Goal: Task Accomplishment & Management: Manage account settings

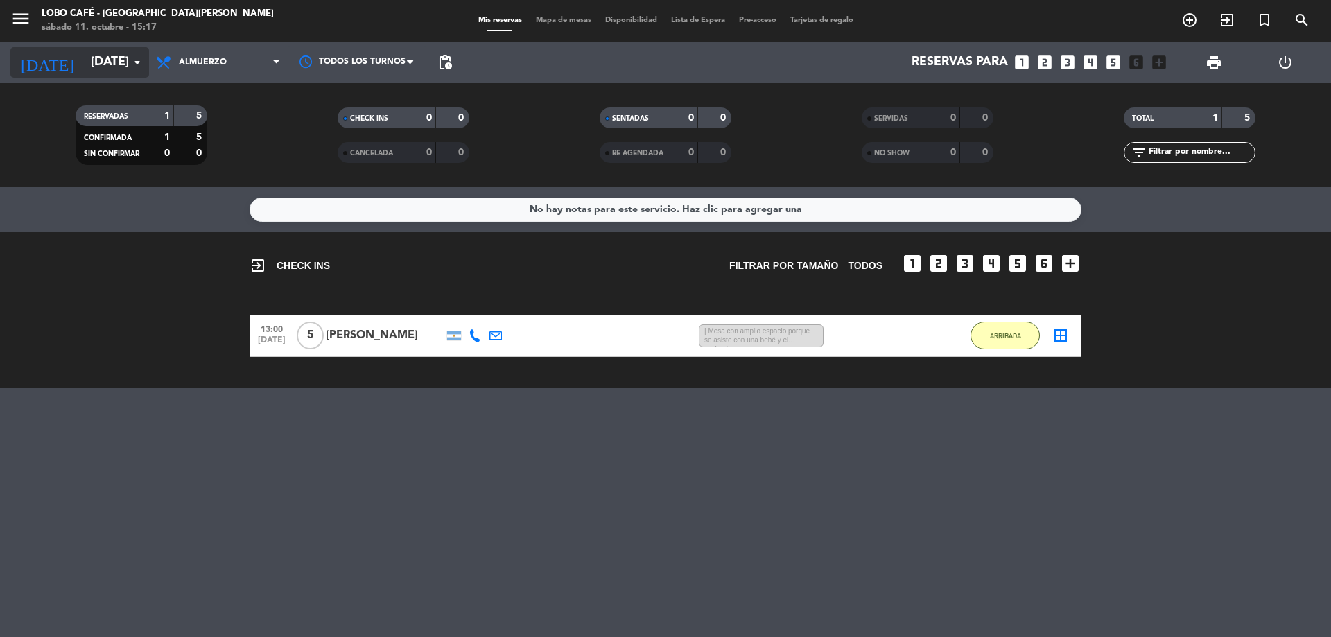
click at [93, 64] on input "[DATE]" at bounding box center [164, 63] width 161 height 28
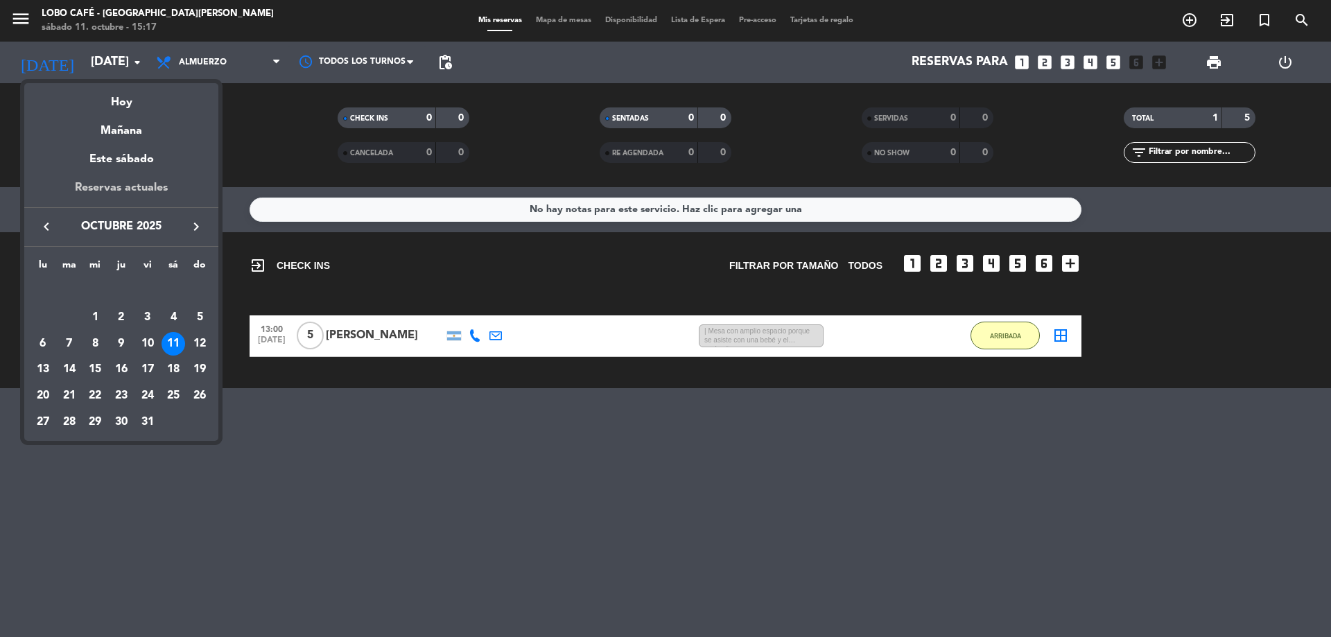
click at [124, 193] on div "Reservas actuales" at bounding box center [121, 193] width 194 height 28
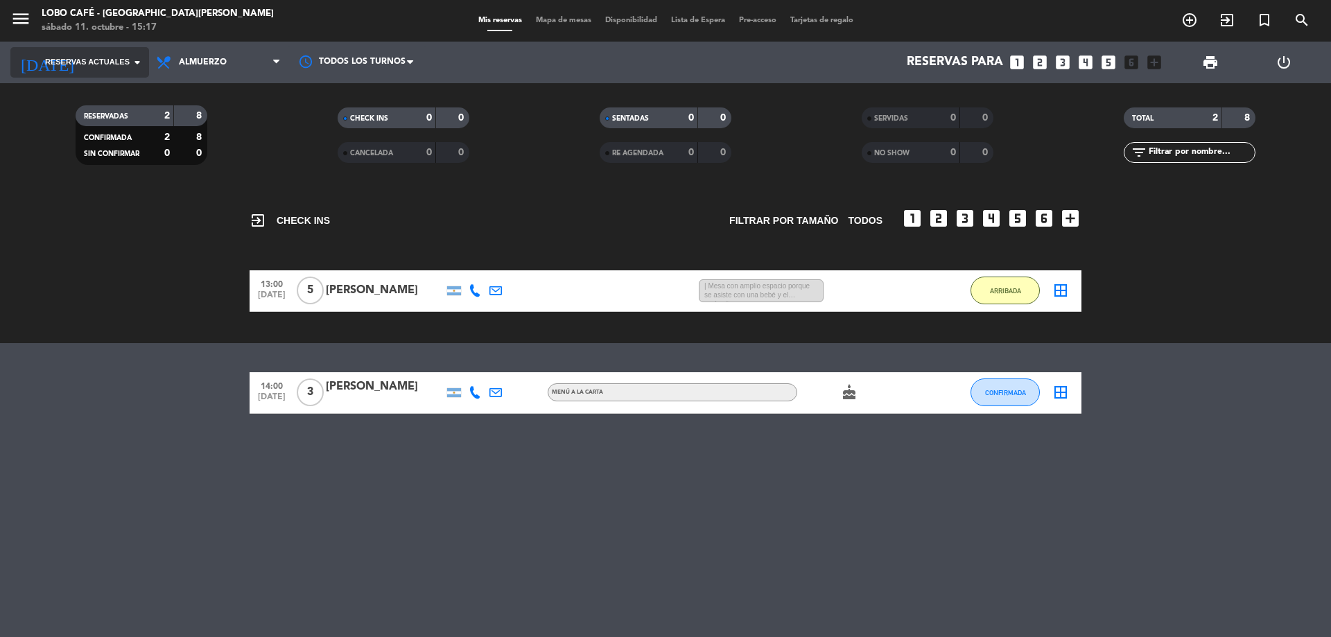
click at [97, 58] on span "Reservas actuales" at bounding box center [87, 62] width 85 height 12
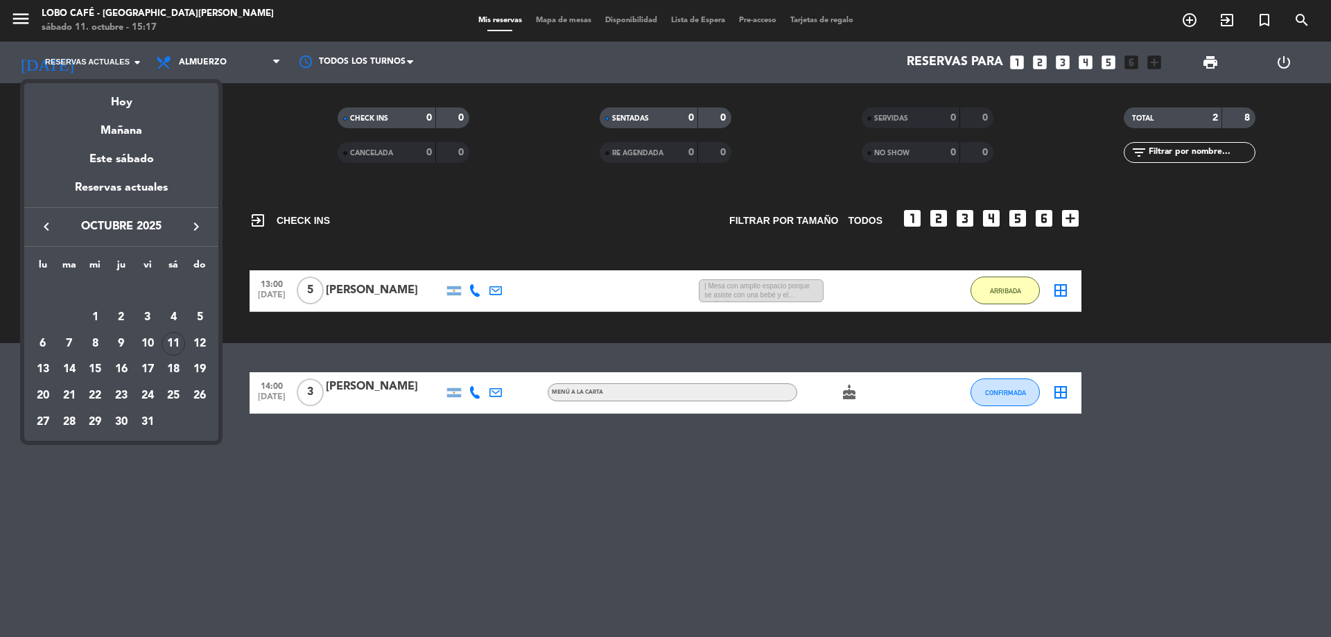
click at [222, 53] on div at bounding box center [665, 318] width 1331 height 637
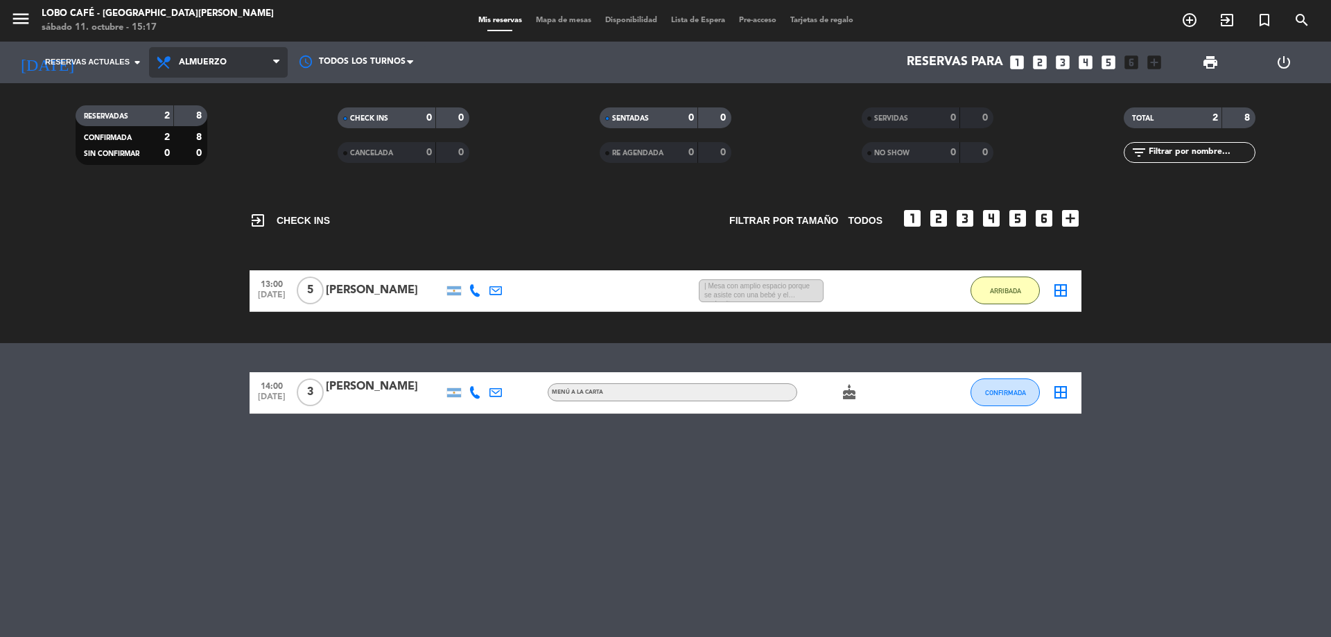
click at [219, 53] on span "Almuerzo" at bounding box center [218, 62] width 139 height 31
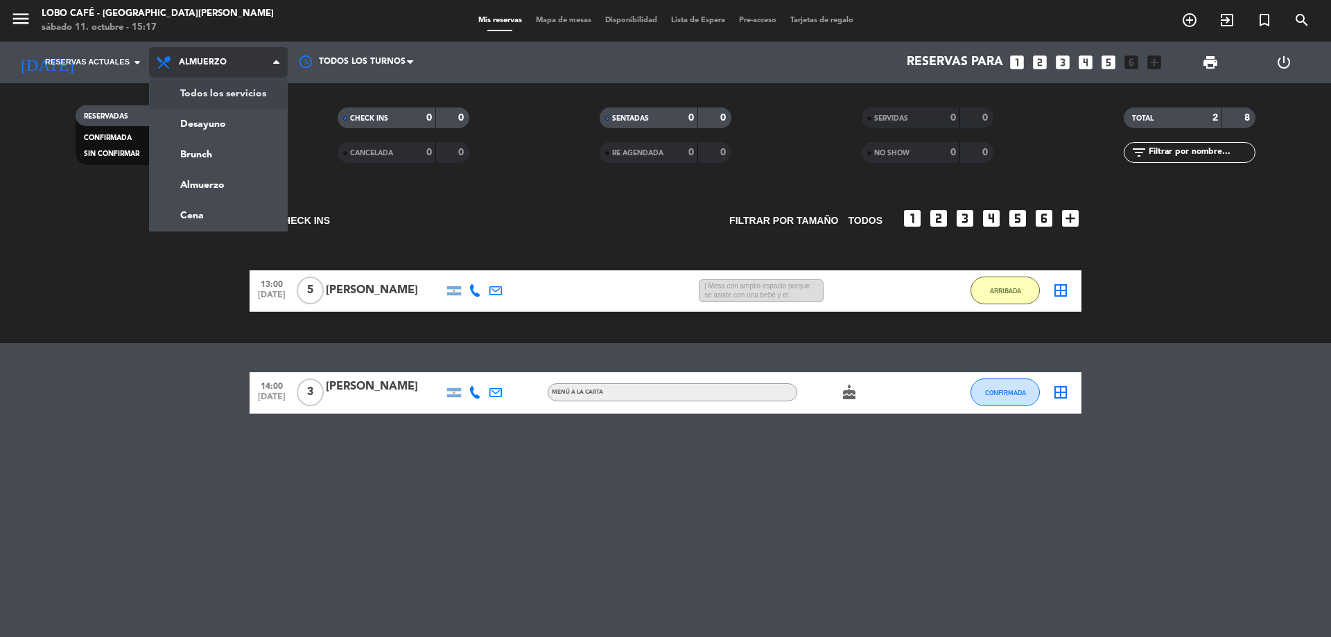
click at [258, 93] on div "menu Lobo Café - Puerto [PERSON_NAME] [DATE] 11. octubre - 15:17 Mis reservas M…" at bounding box center [665, 93] width 1331 height 187
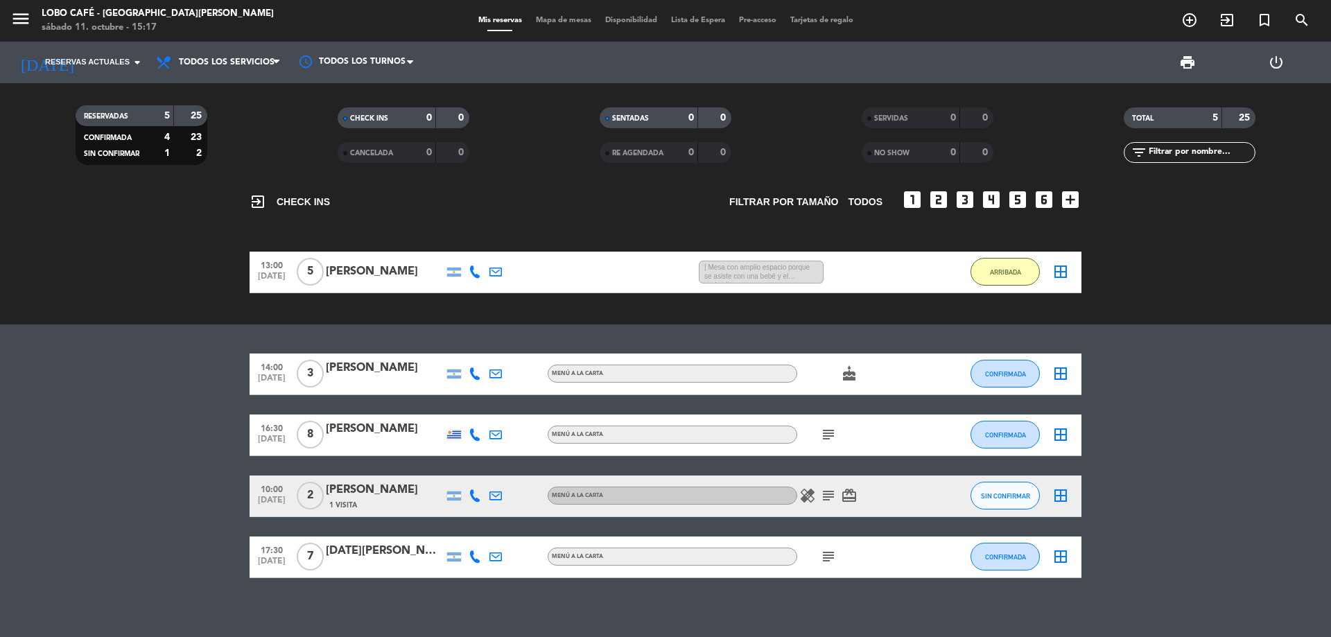
scroll to position [29, 0]
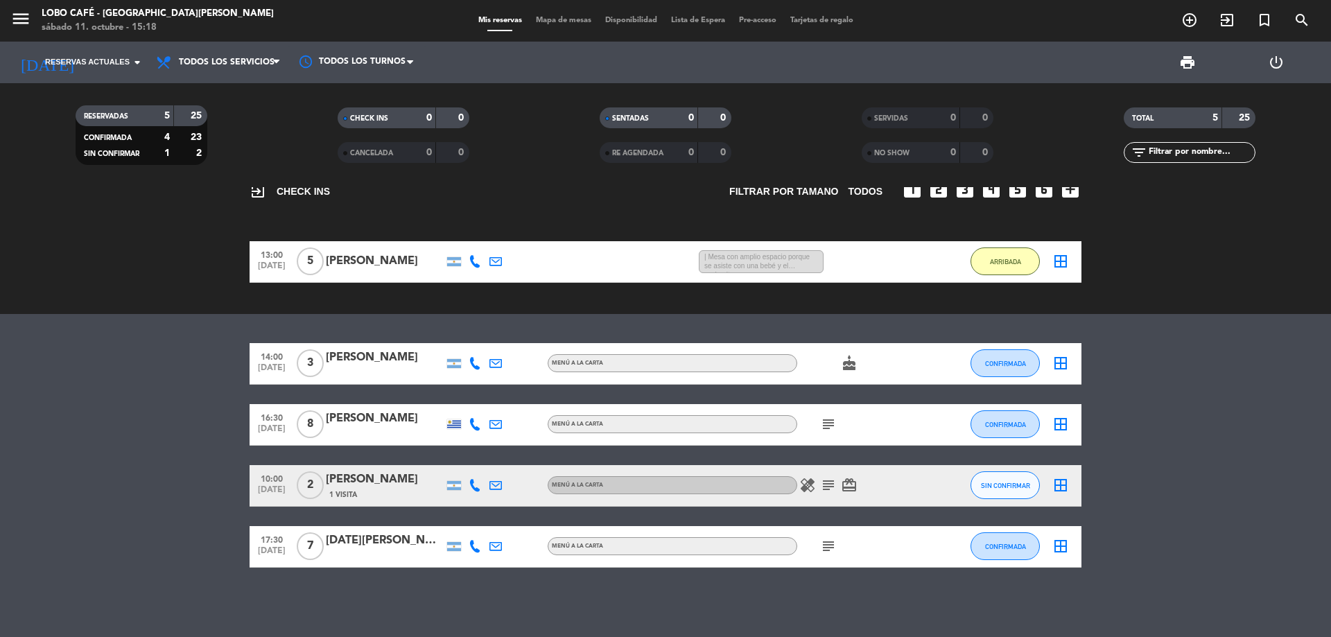
click at [1067, 487] on icon "border_all" at bounding box center [1060, 485] width 17 height 17
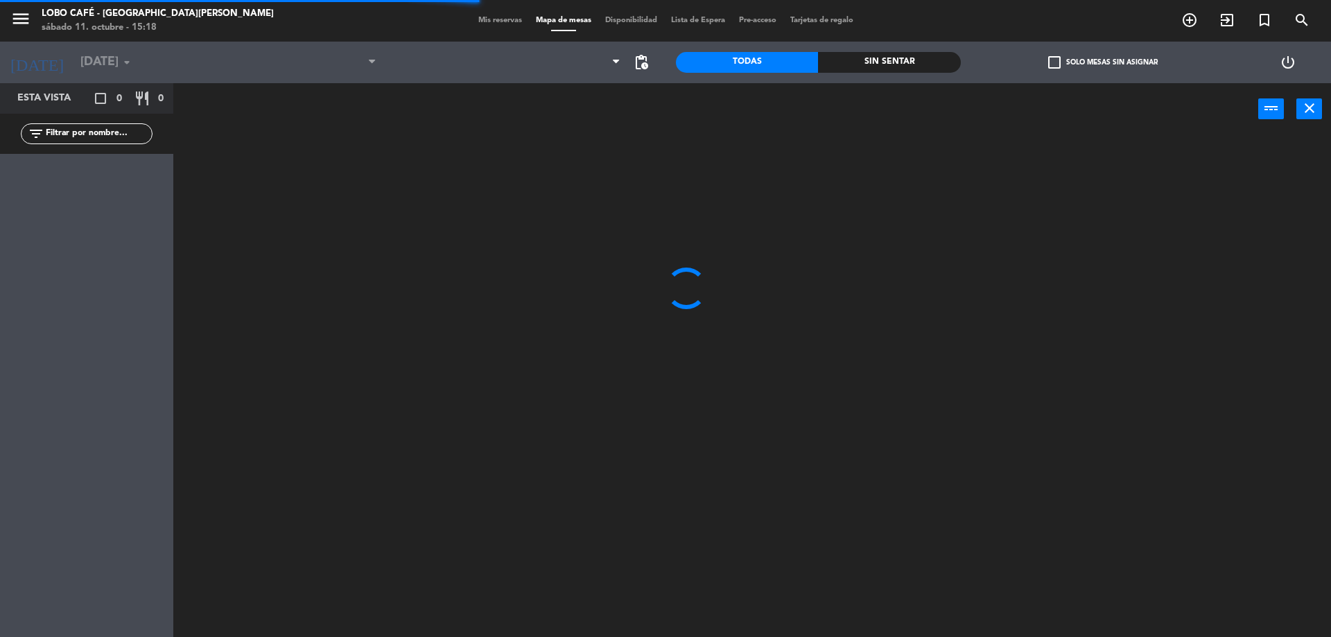
type input "[DATE]"
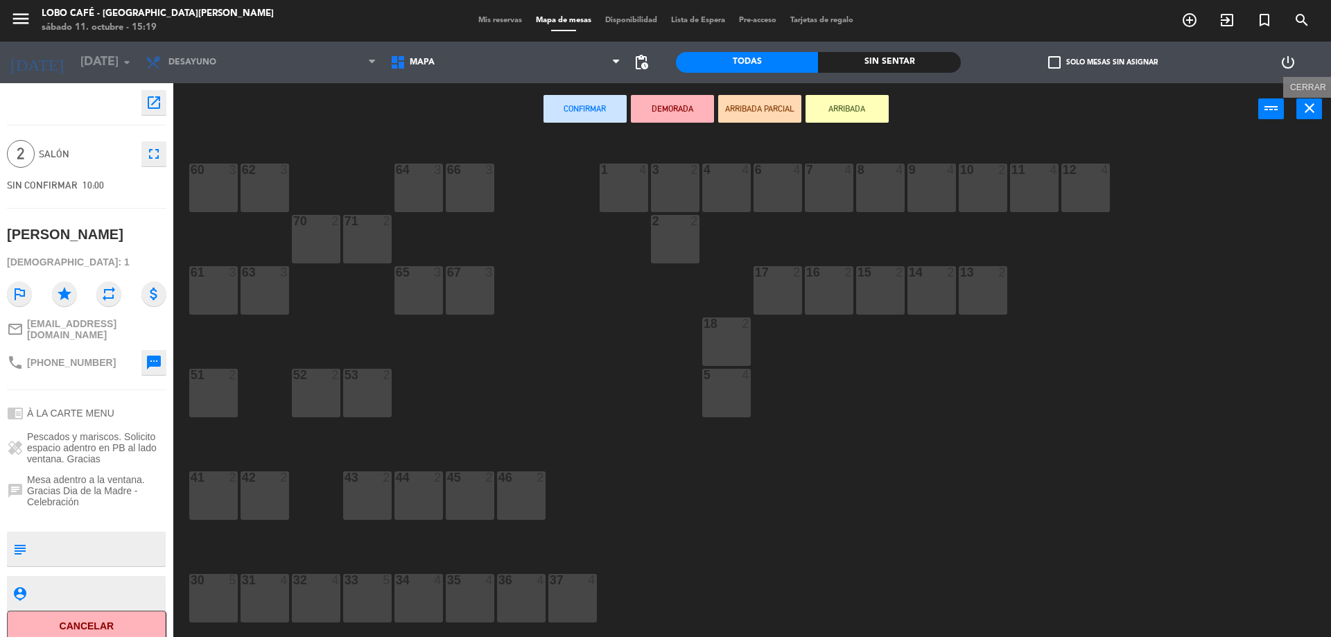
click at [1309, 113] on icon "close" at bounding box center [1309, 108] width 17 height 17
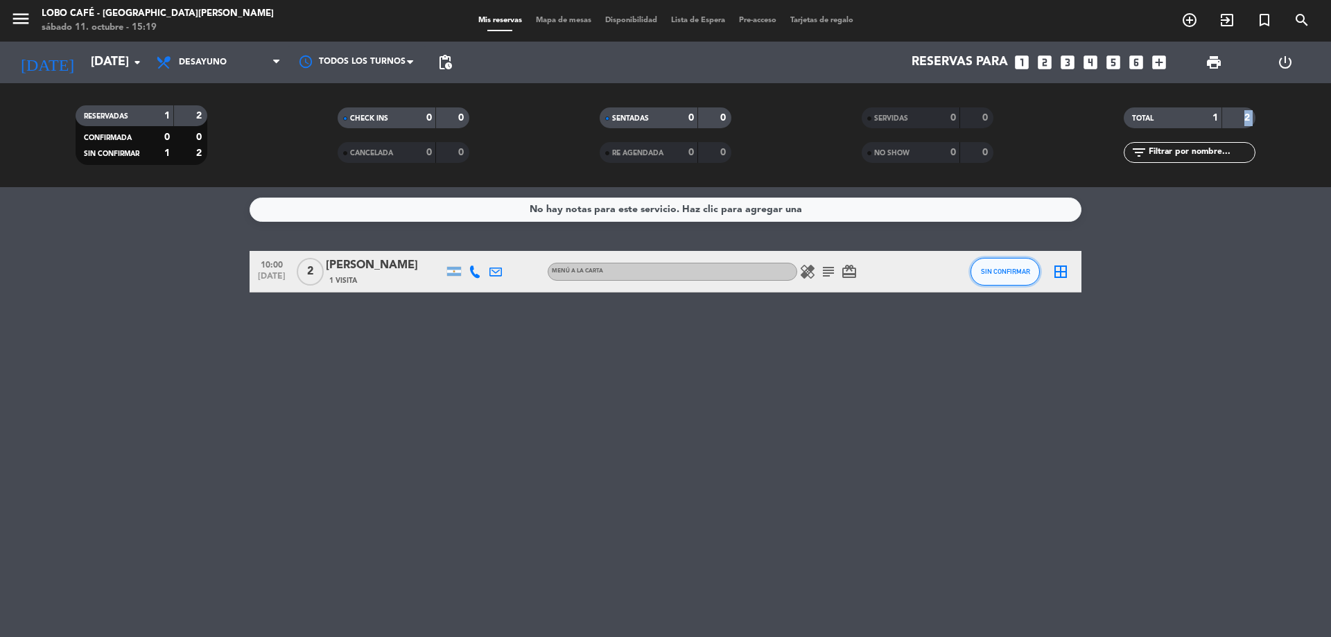
click at [978, 277] on button "SIN CONFIRMAR" at bounding box center [1005, 272] width 69 height 28
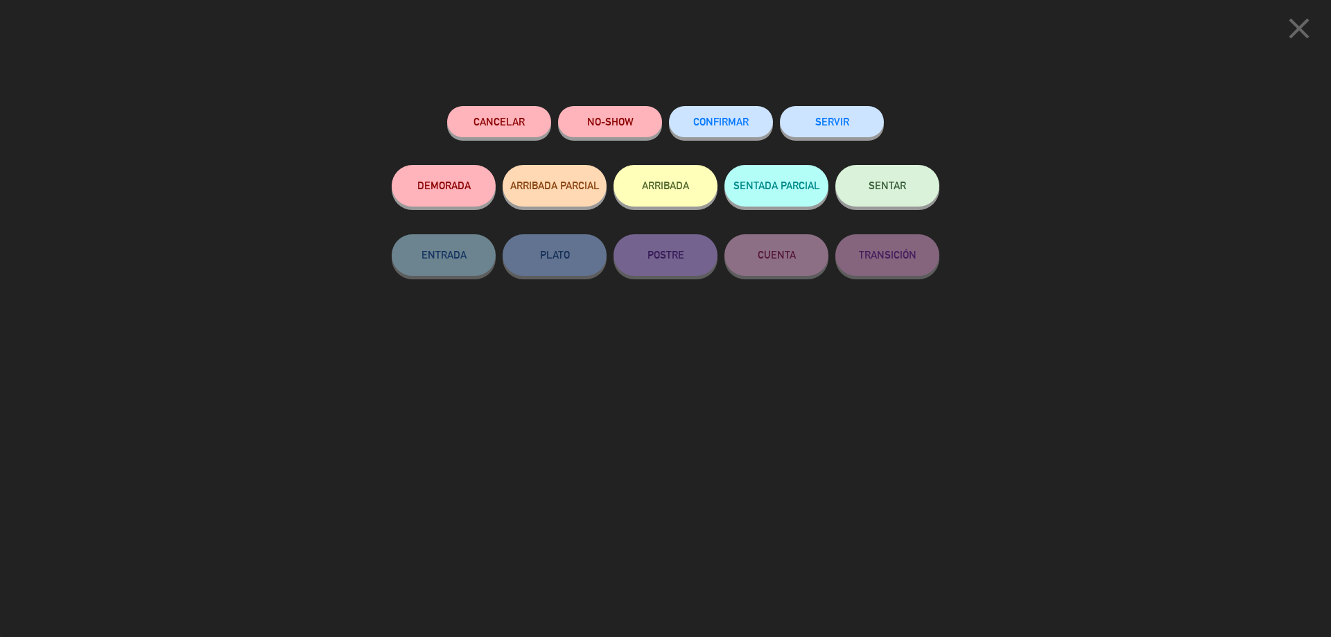
click at [721, 118] on span "CONFIRMAR" at bounding box center [720, 122] width 55 height 12
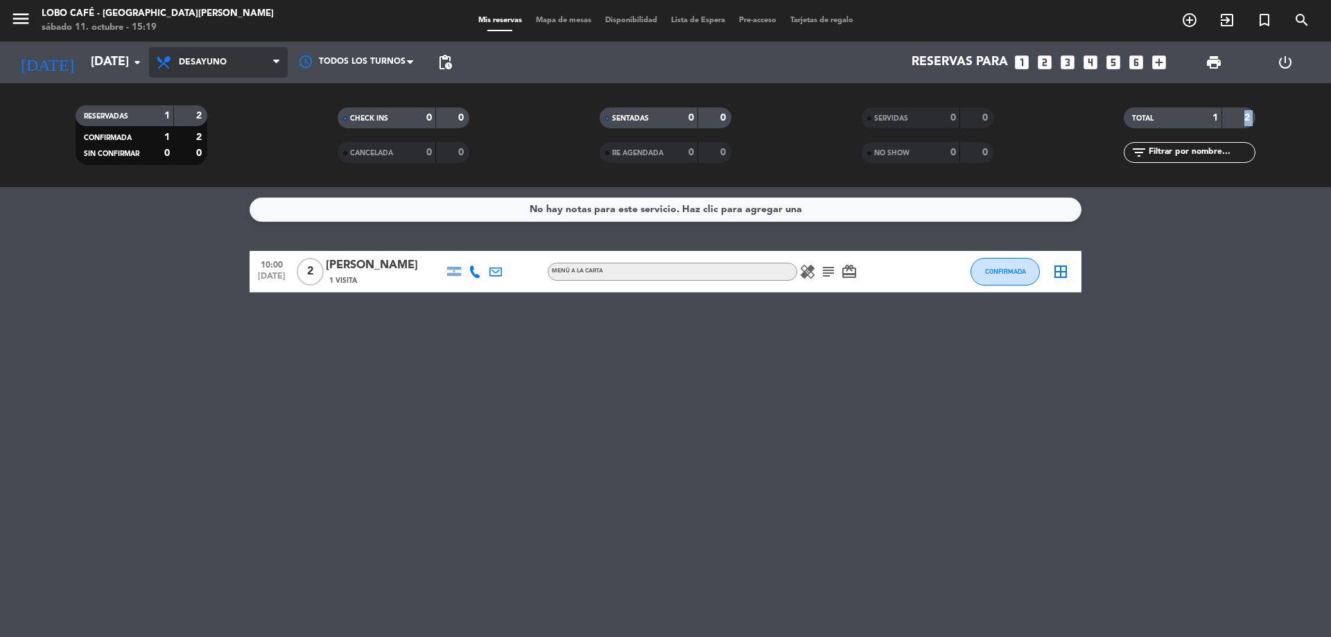
click at [192, 56] on span "Desayuno" at bounding box center [218, 62] width 139 height 31
click at [229, 60] on span "Desayuno" at bounding box center [218, 62] width 139 height 31
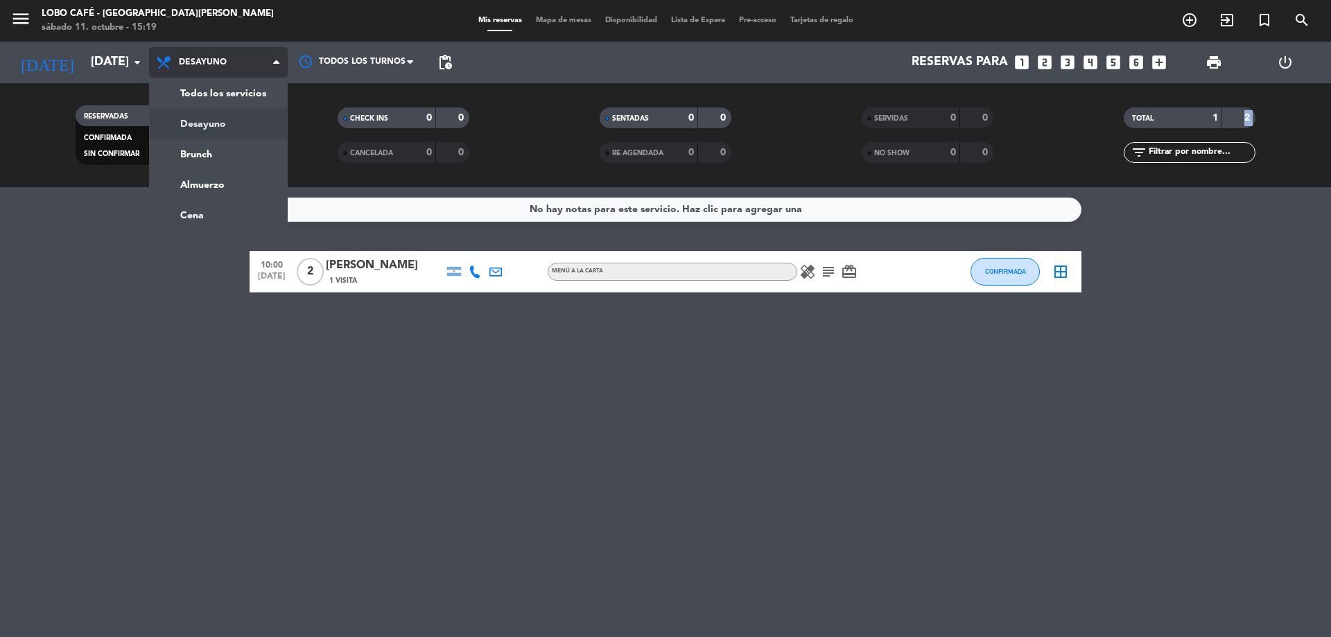
click at [229, 60] on span "Desayuno" at bounding box center [218, 62] width 139 height 31
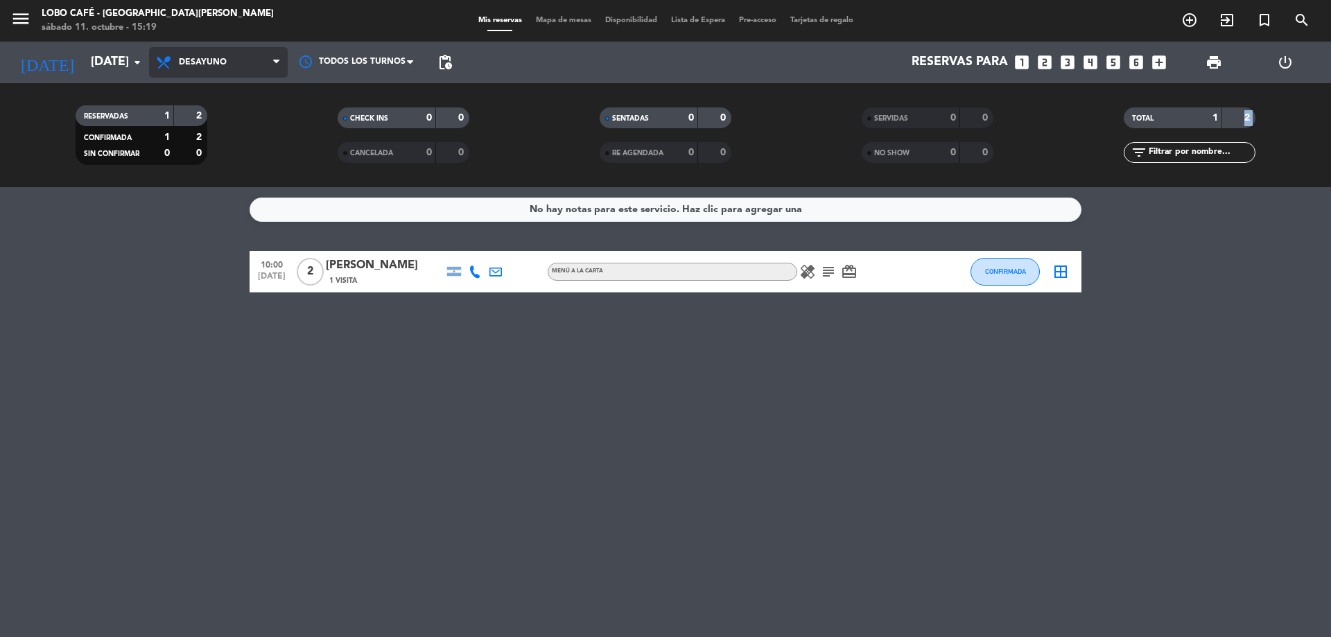
click at [229, 62] on span "Desayuno" at bounding box center [218, 62] width 139 height 31
click at [280, 60] on span at bounding box center [280, 62] width 14 height 13
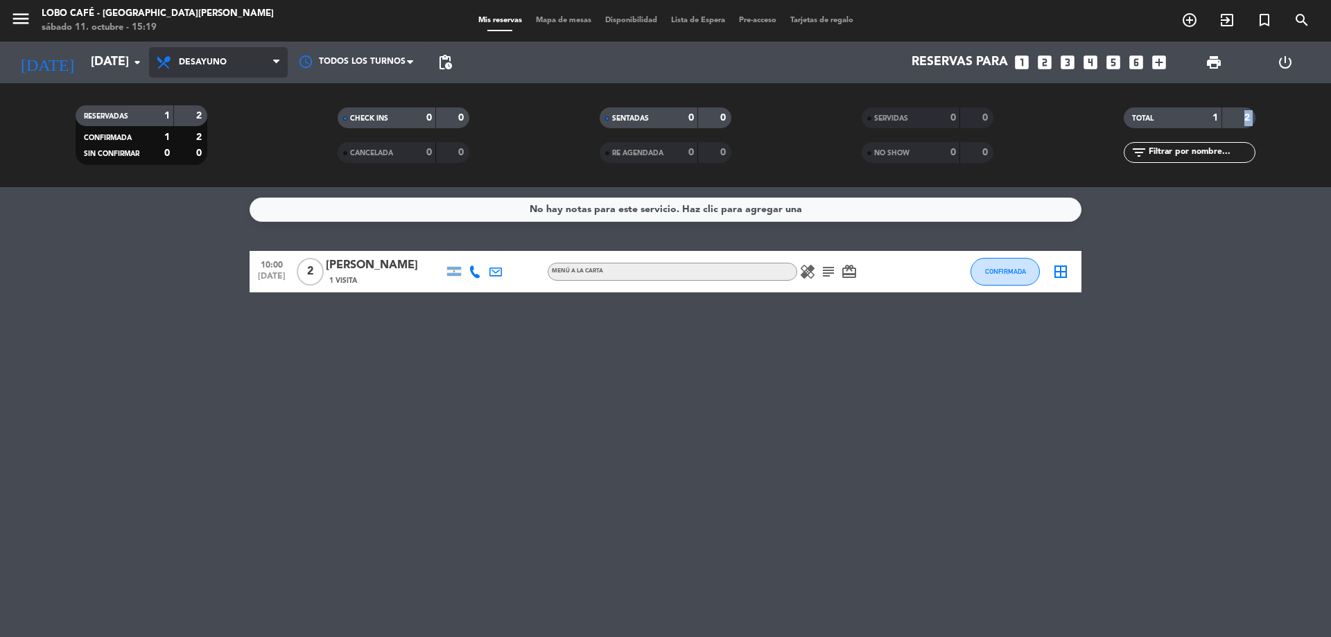
click at [280, 60] on span at bounding box center [280, 62] width 14 height 13
click at [191, 62] on span "Desayuno" at bounding box center [203, 63] width 48 height 10
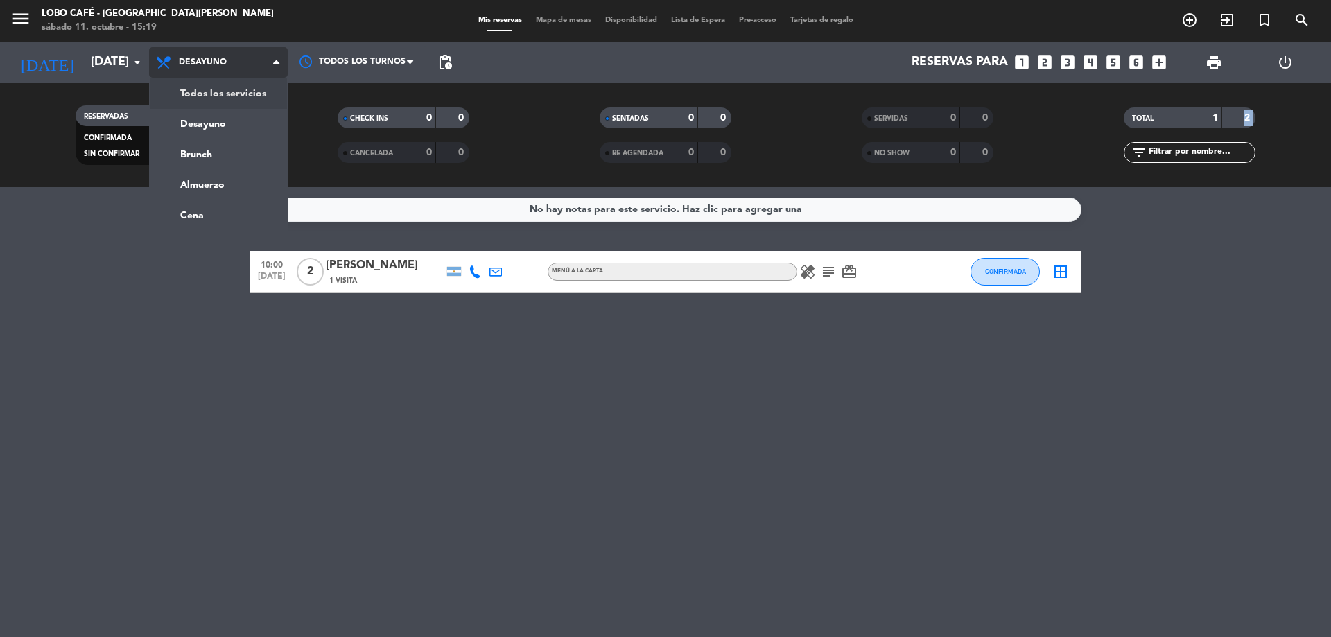
click at [198, 89] on div "menu Lobo Café - Puerto [PERSON_NAME] [DATE] 11. octubre - 15:19 Mis reservas M…" at bounding box center [665, 93] width 1331 height 187
click at [198, 89] on div "RESERVADAS 1 2 CONFIRMADA 1 2 SIN CONFIRMAR 0 0 CHECK INS 0 0 CANCELADA 0 0 SEN…" at bounding box center [665, 135] width 1331 height 104
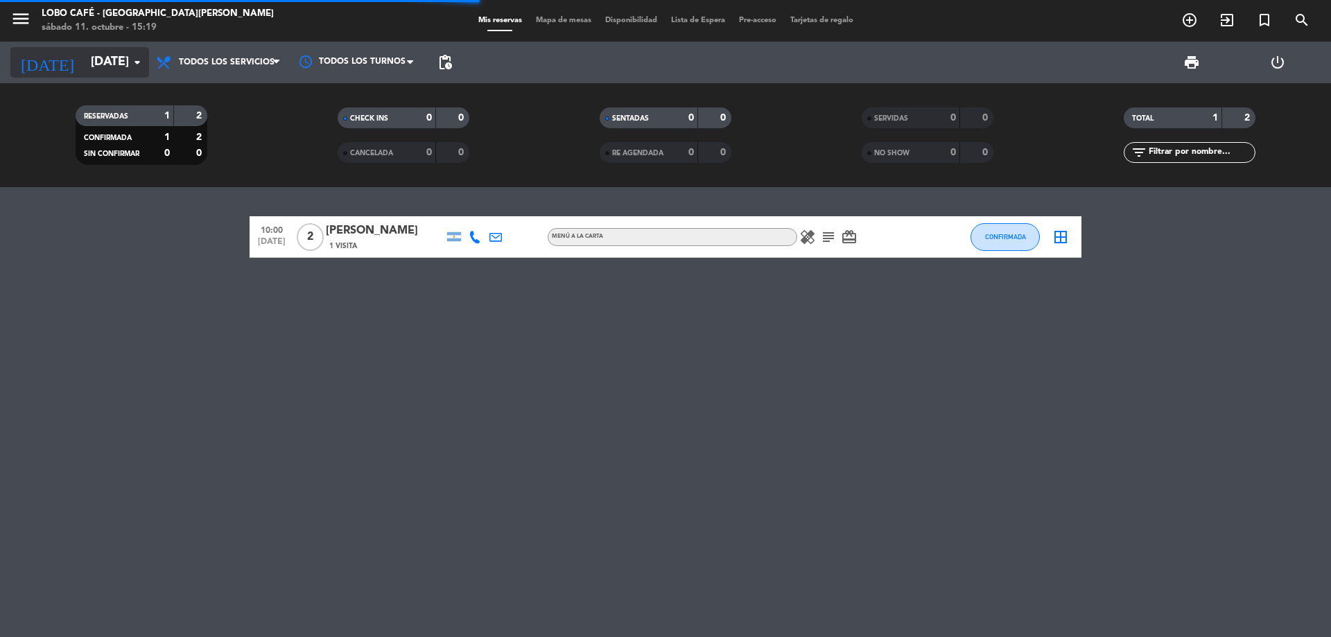
click at [98, 59] on input "[DATE]" at bounding box center [164, 63] width 161 height 28
click at [116, 59] on input "[DATE]" at bounding box center [164, 63] width 161 height 28
click at [122, 53] on input "[DATE]" at bounding box center [164, 63] width 161 height 28
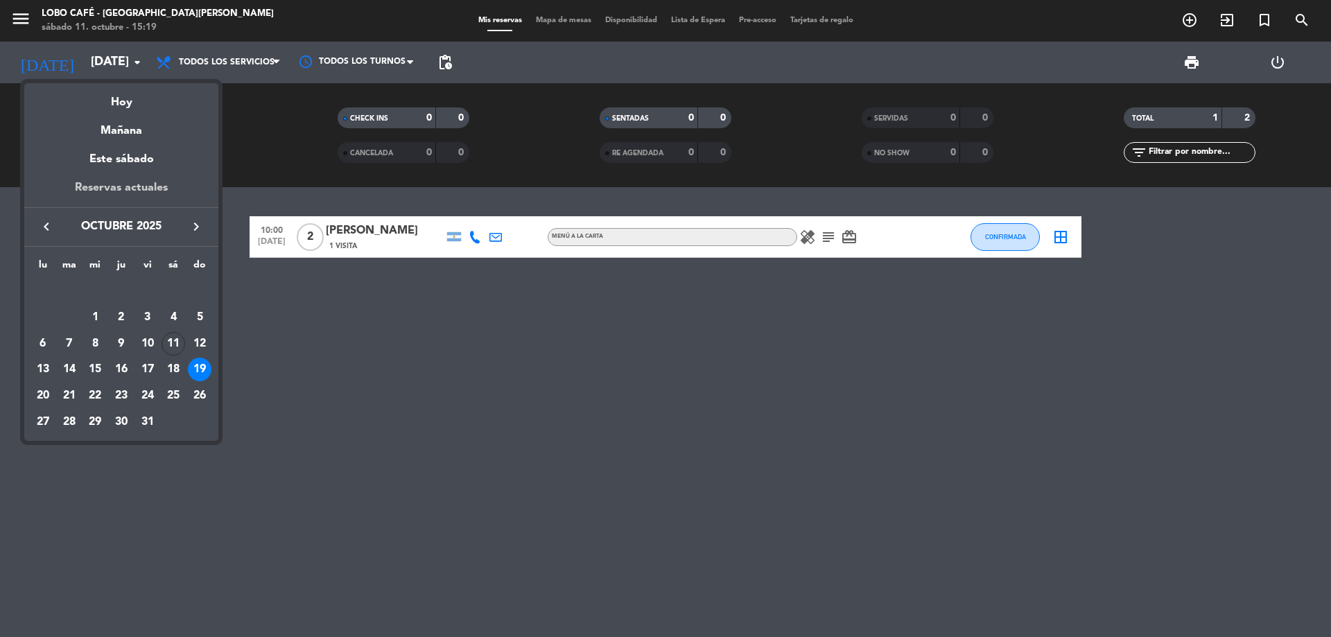
click at [145, 182] on div "Reservas actuales" at bounding box center [121, 193] width 194 height 28
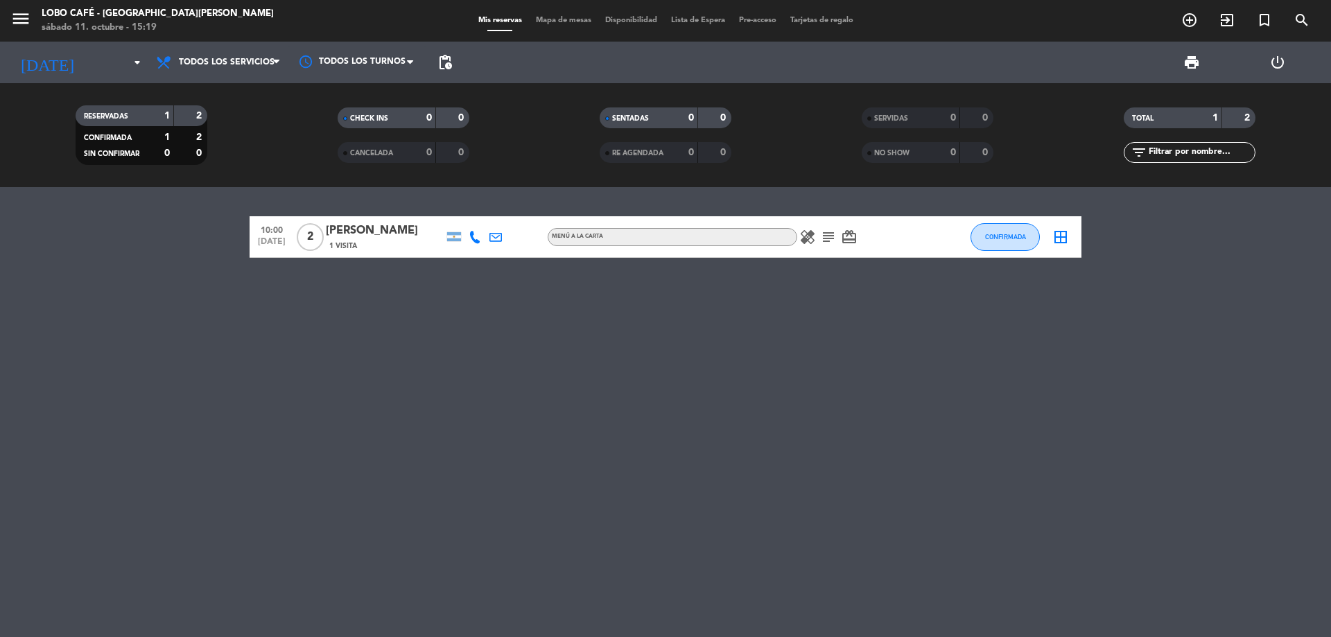
click at [145, 182] on div "RESERVADAS 1 2 CONFIRMADA 1 2 SIN CONFIRMAR 0 0 CHECK INS 0 0 CANCELADA 0 0 SEN…" at bounding box center [665, 135] width 1331 height 104
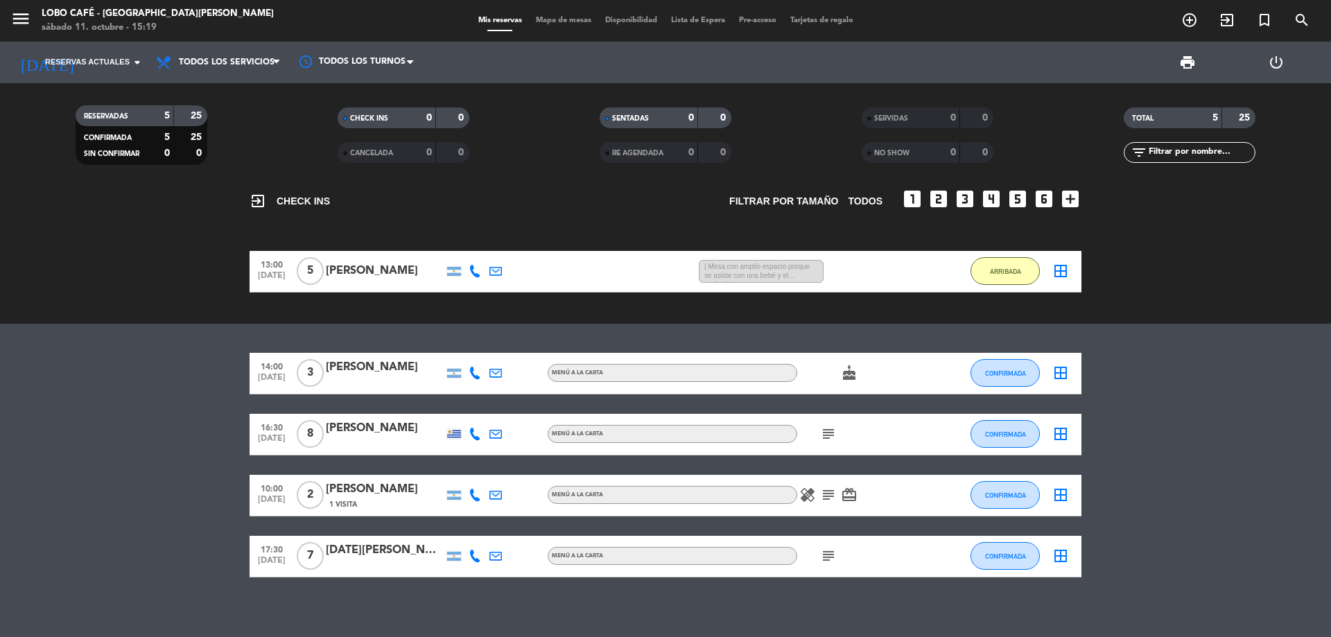
scroll to position [29, 0]
